Goal: Information Seeking & Learning: Understand process/instructions

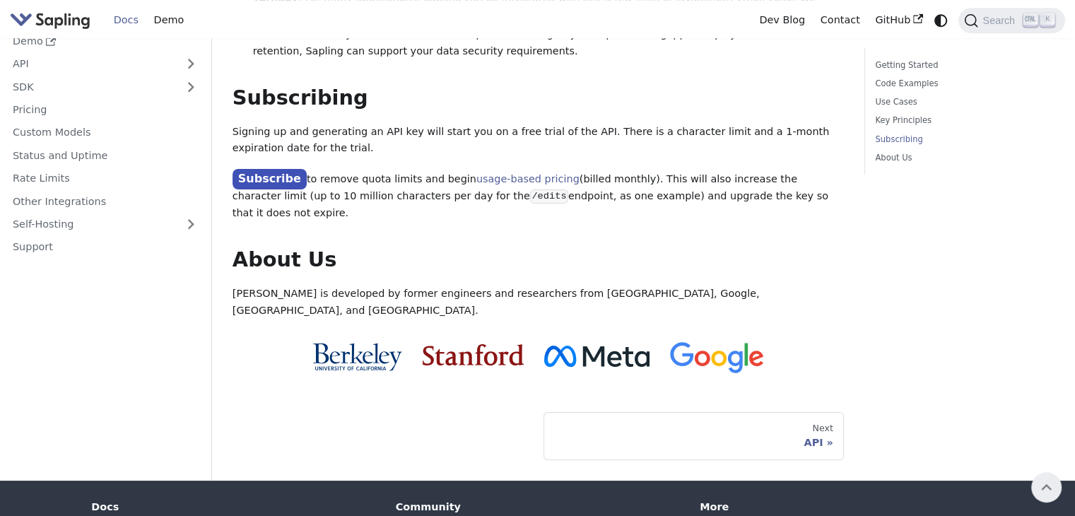
scroll to position [1112, 0]
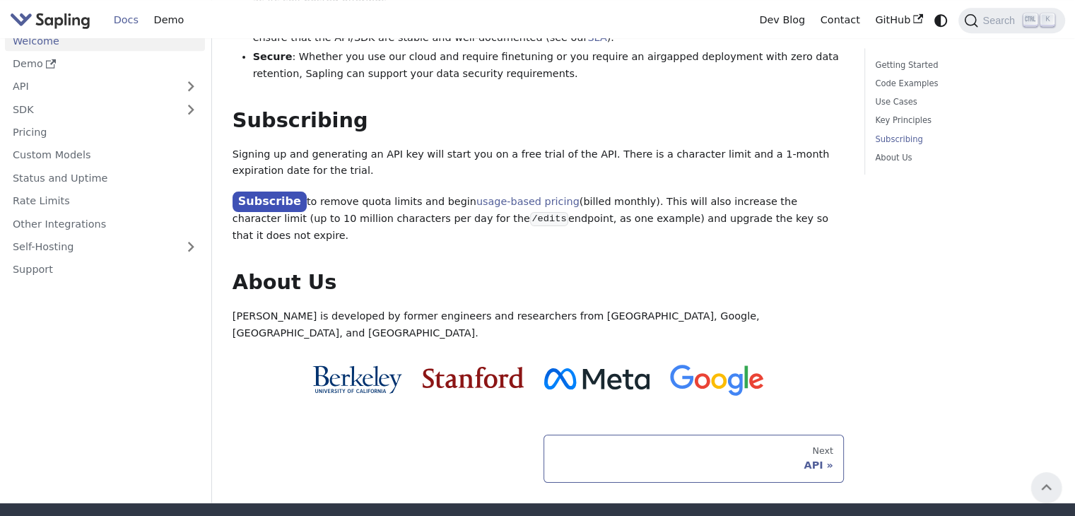
click at [828, 459] on div "API" at bounding box center [693, 465] width 279 height 13
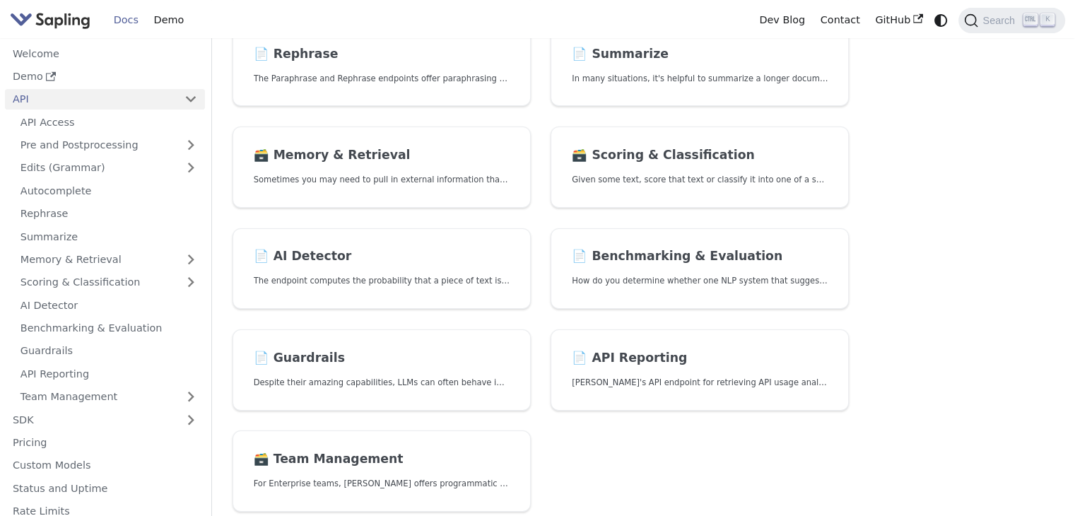
scroll to position [353, 0]
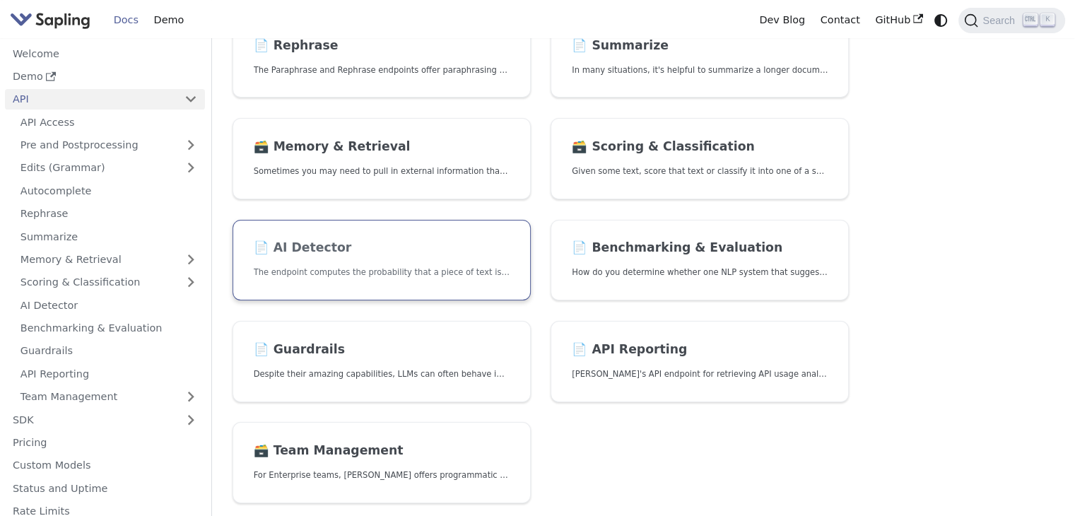
click at [324, 244] on h2 "📄️ AI Detector" at bounding box center [382, 248] width 256 height 16
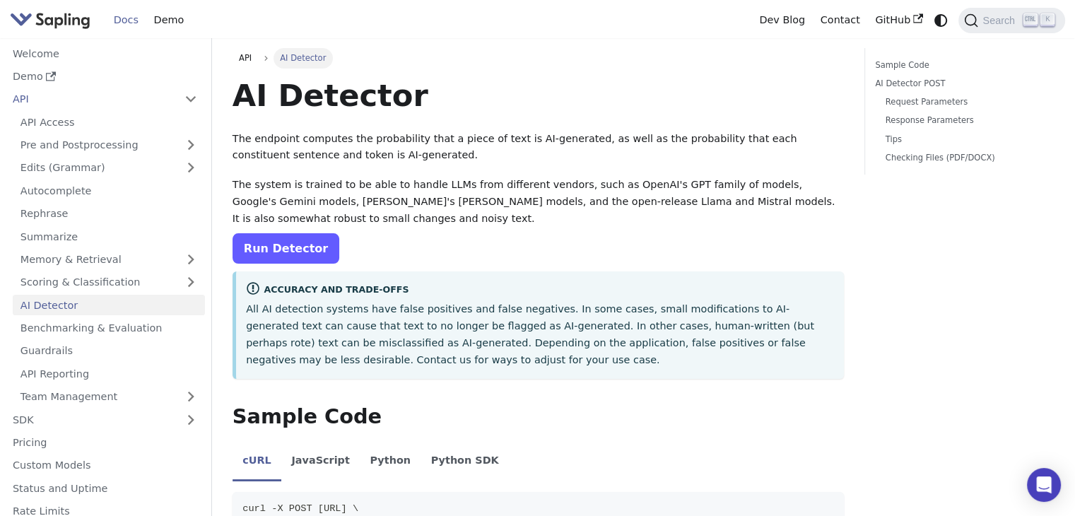
click at [281, 247] on link "Run Detector" at bounding box center [285, 248] width 107 height 30
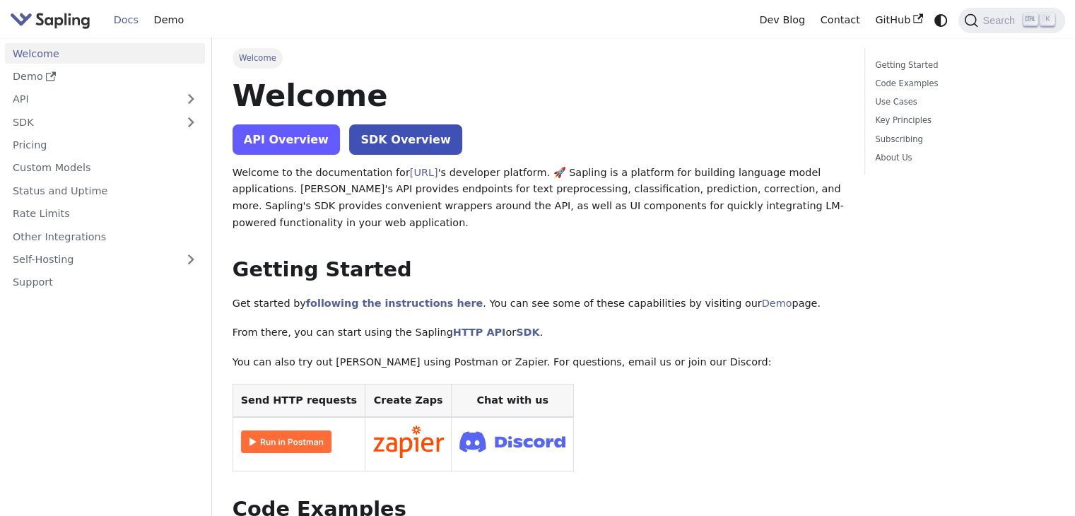
click at [273, 141] on link "API Overview" at bounding box center [285, 139] width 107 height 30
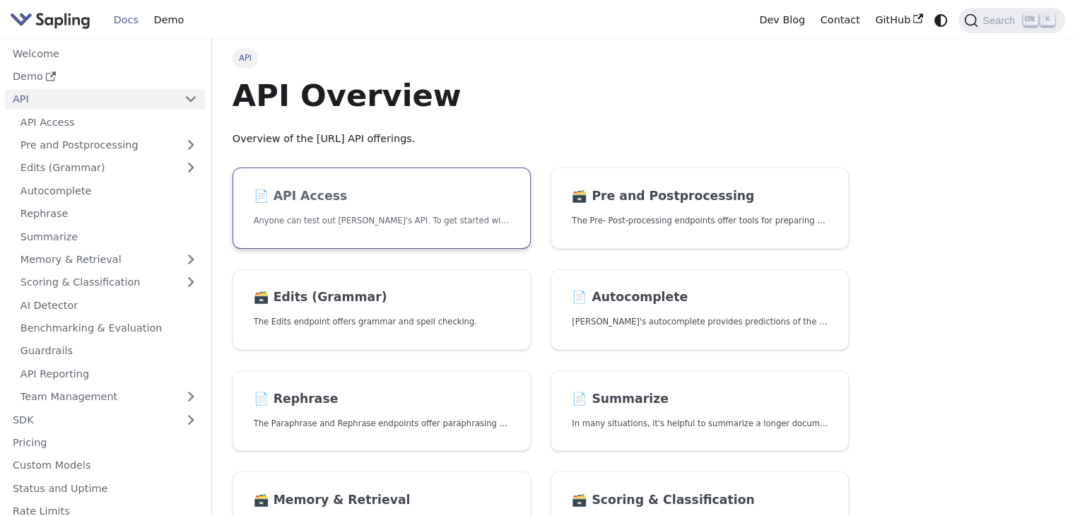
click at [402, 183] on link "📄️ API Access Anyone can test out Sapling's API. To get started with the API, s…" at bounding box center [381, 207] width 298 height 81
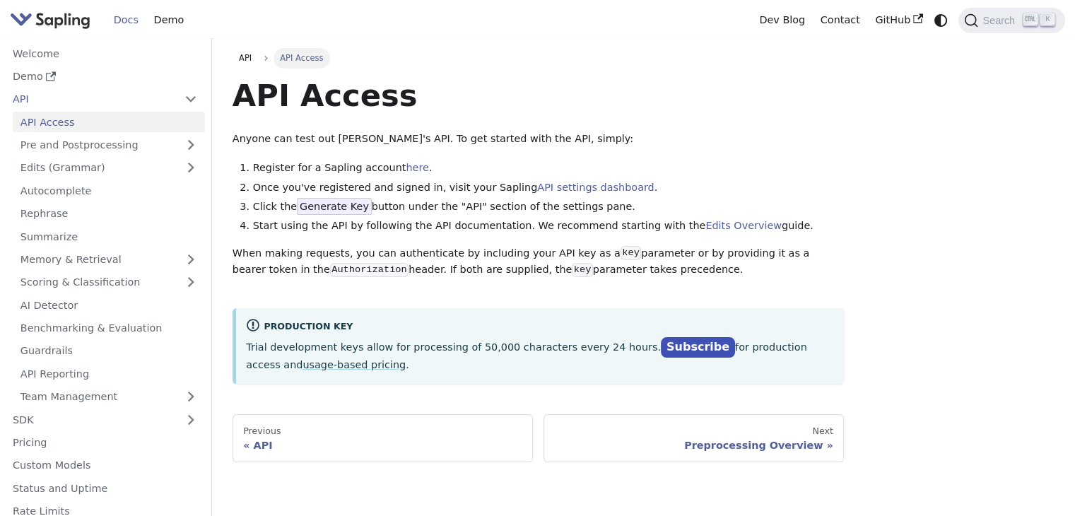
click at [338, 208] on span "Generate Key" at bounding box center [334, 206] width 75 height 17
drag, startPoint x: 246, startPoint y: 170, endPoint x: 468, endPoint y: 172, distance: 221.9
click at [454, 172] on li "Register for a Sapling account here ." at bounding box center [548, 168] width 591 height 17
click at [475, 173] on li "Register for a Sapling account here ." at bounding box center [548, 168] width 591 height 17
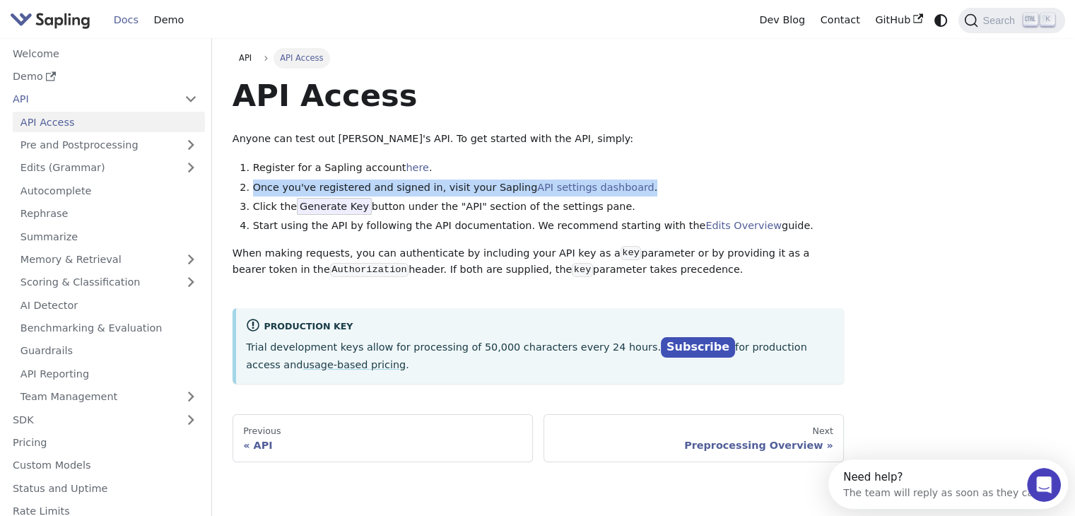
drag, startPoint x: 252, startPoint y: 190, endPoint x: 611, endPoint y: 190, distance: 358.3
click at [611, 190] on li "Once you've registered and signed in, visit your Sapling API settings dashboard…" at bounding box center [548, 187] width 591 height 17
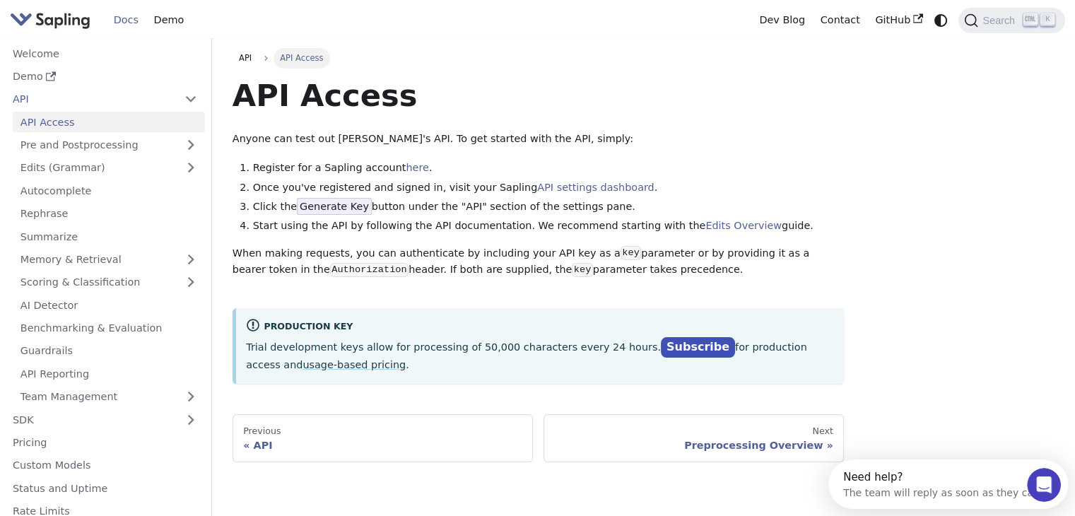
click at [760, 203] on li "Click the Generate Key button under the "API" section of the settings pane." at bounding box center [548, 207] width 591 height 17
